Goal: Browse casually: Explore the website without a specific task or goal

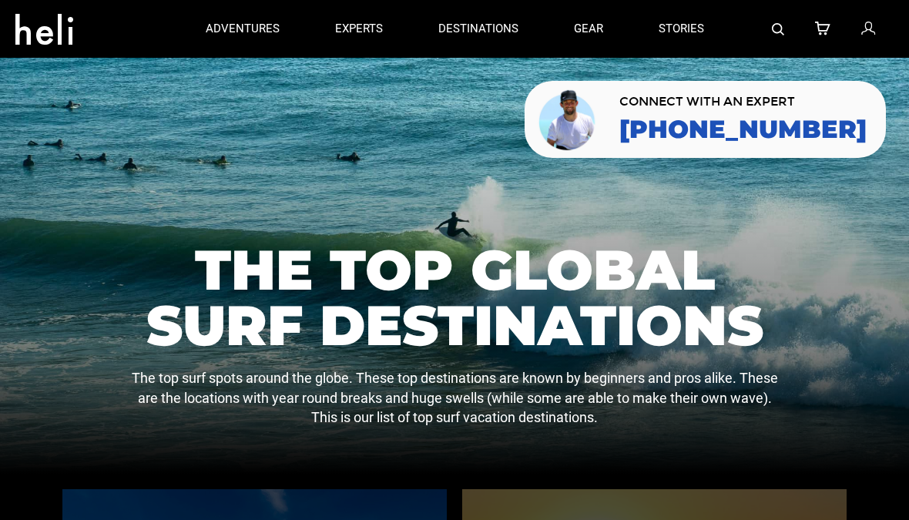
click at [727, 85] on div "CONNECT WITH AN EXPERT 888-420-6534" at bounding box center [705, 119] width 361 height 77
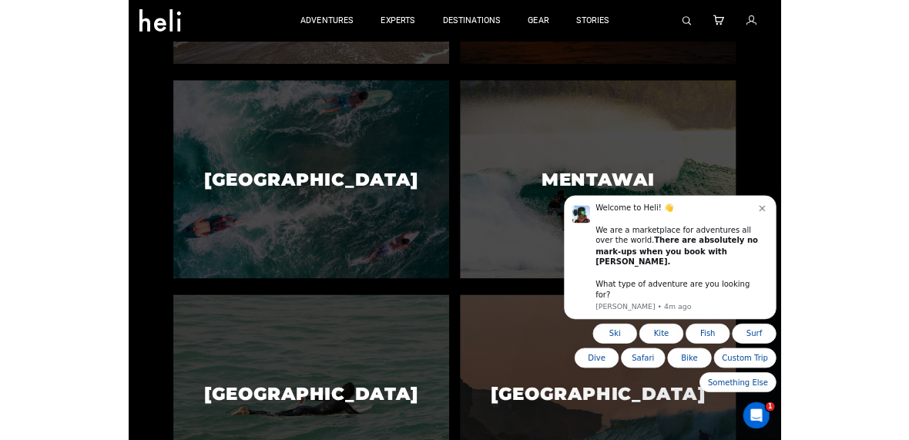
scroll to position [626, 0]
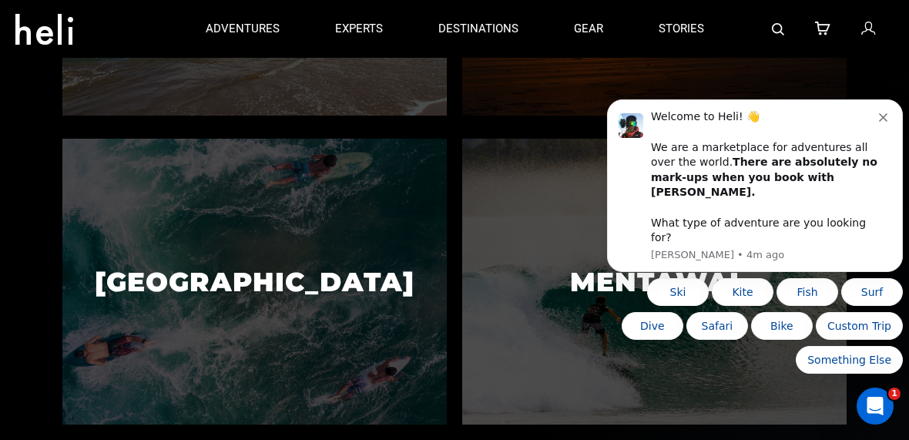
click at [287, 434] on div "Costa Rica View Adventures Nicaragua View Adventures Indonesia View Adventures …" at bounding box center [455, 448] width 800 height 1237
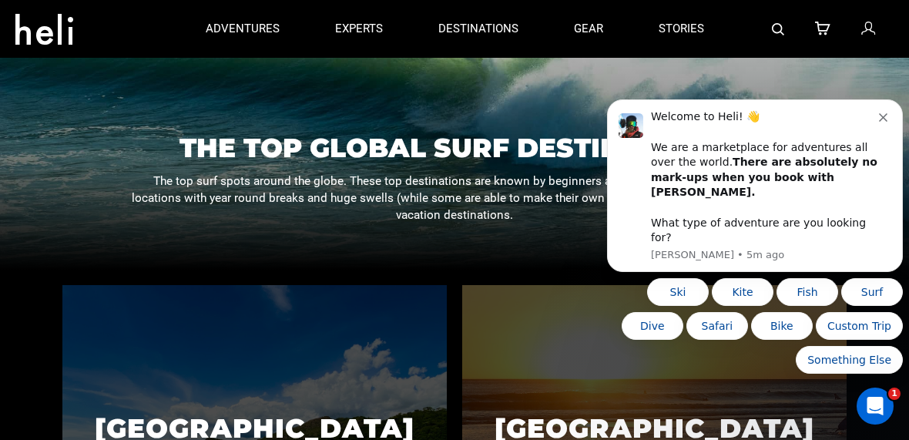
scroll to position [0, 0]
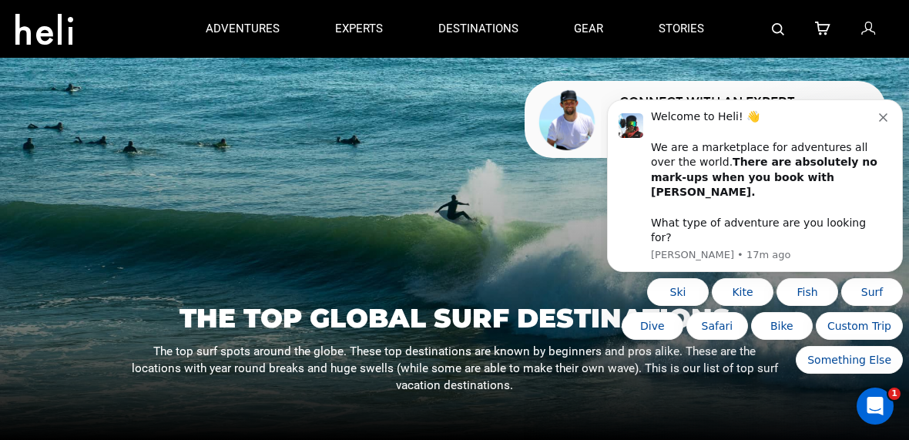
click at [878, 151] on div "Welcome to Heli! 👋 We are a marketplace for adventures all over the world. Ther…" at bounding box center [765, 177] width 228 height 136
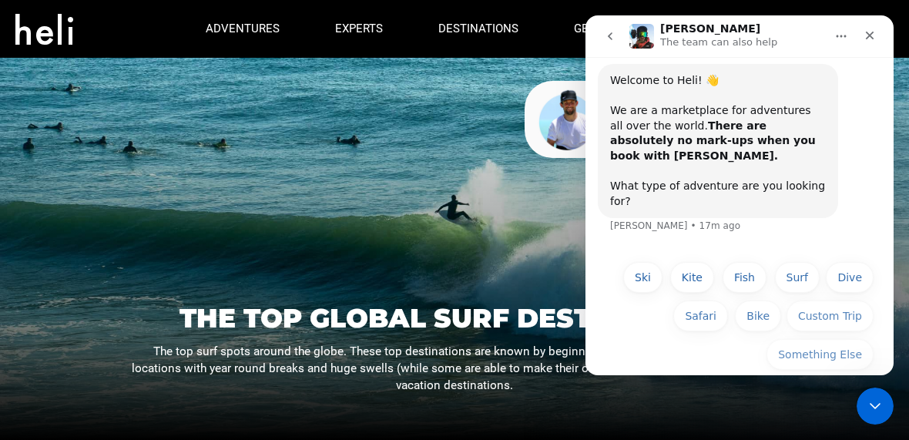
scroll to position [42, 0]
click at [882, 41] on div "Close" at bounding box center [870, 36] width 28 height 28
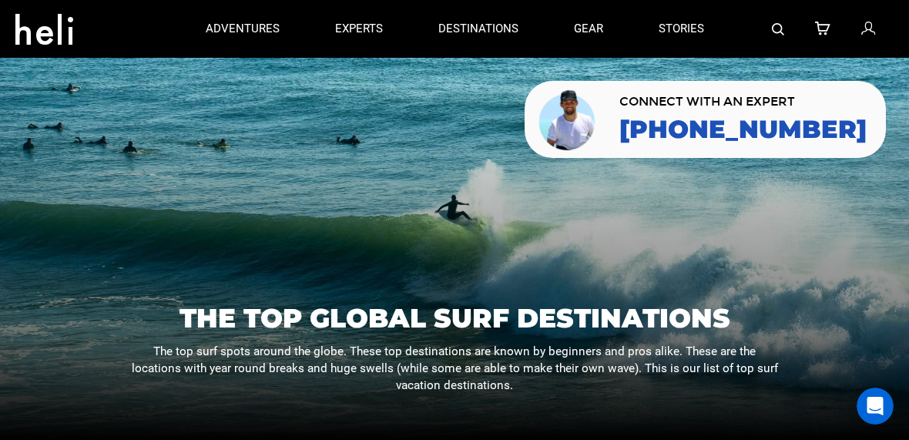
scroll to position [0, 0]
